Goal: Task Accomplishment & Management: Manage account settings

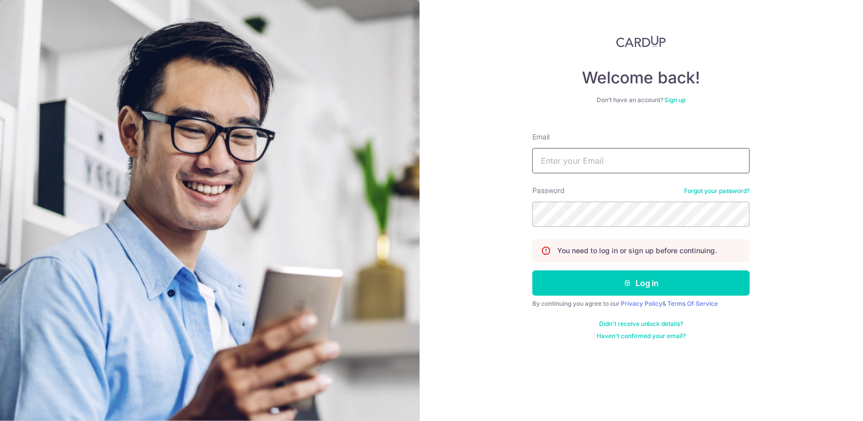
click at [595, 162] on input "Email" at bounding box center [642, 160] width 218 height 25
click at [595, 161] on input "Email" at bounding box center [642, 160] width 218 height 25
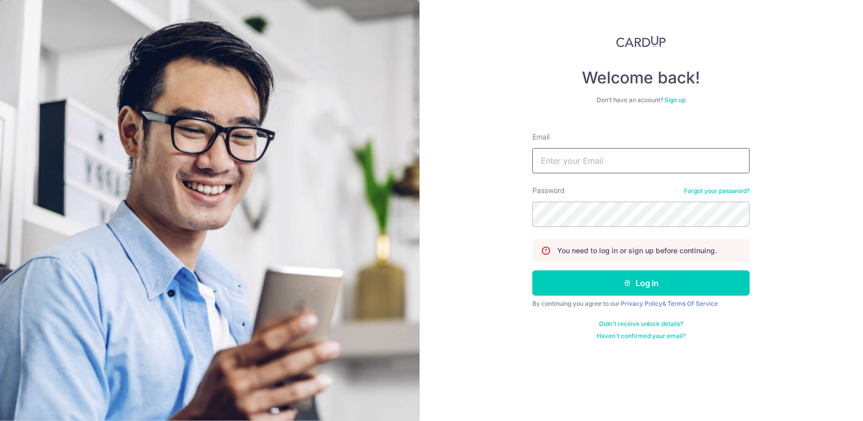
click at [595, 161] on input "Email" at bounding box center [642, 160] width 218 height 25
